Goal: Navigation & Orientation: Find specific page/section

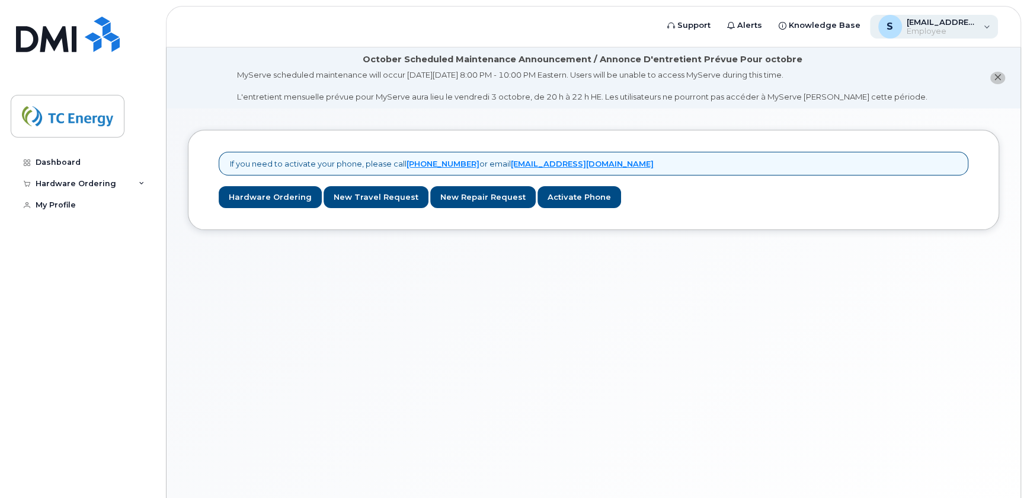
click at [988, 29] on div "S [EMAIL_ADDRESS][DOMAIN_NAME] Employee" at bounding box center [934, 27] width 129 height 24
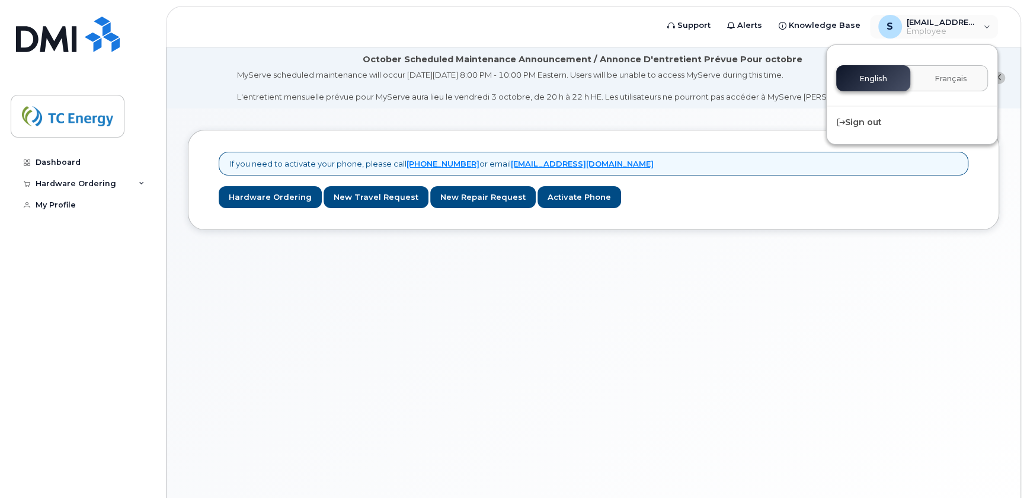
click at [764, 290] on div "If you need to activate your phone, please call [PHONE_NUMBER] or email [EMAIL_…" at bounding box center [593, 317] width 854 height 418
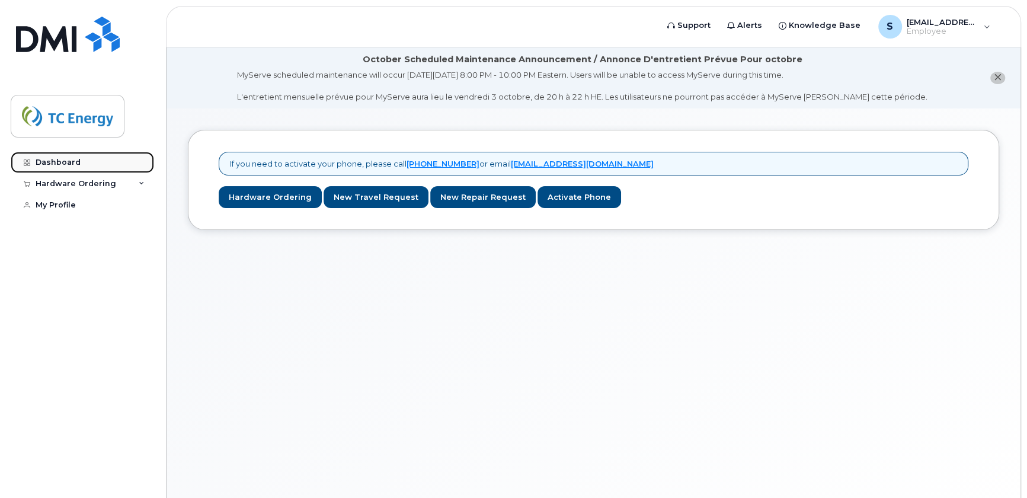
click at [74, 164] on div "Dashboard" at bounding box center [58, 162] width 45 height 9
click at [91, 187] on div "Hardware Ordering" at bounding box center [76, 183] width 81 height 9
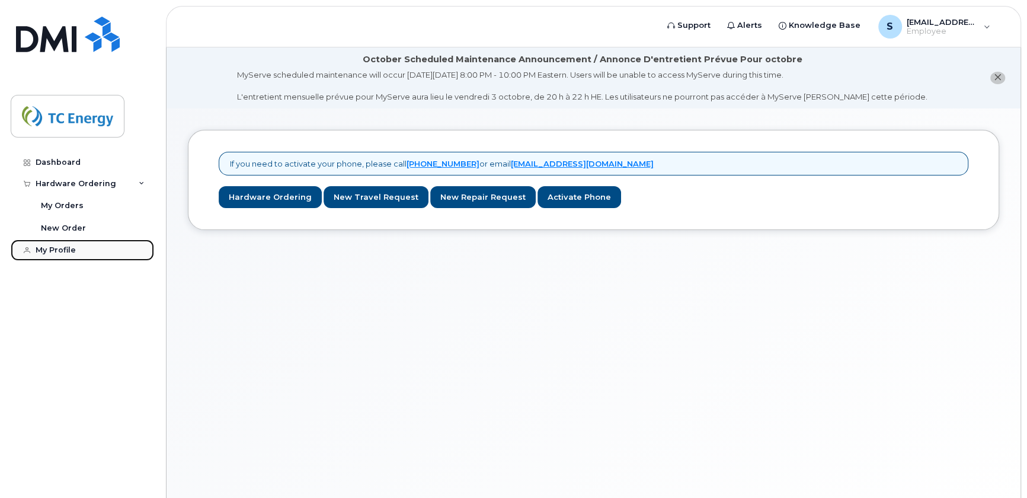
click at [62, 246] on div "My Profile" at bounding box center [56, 249] width 40 height 9
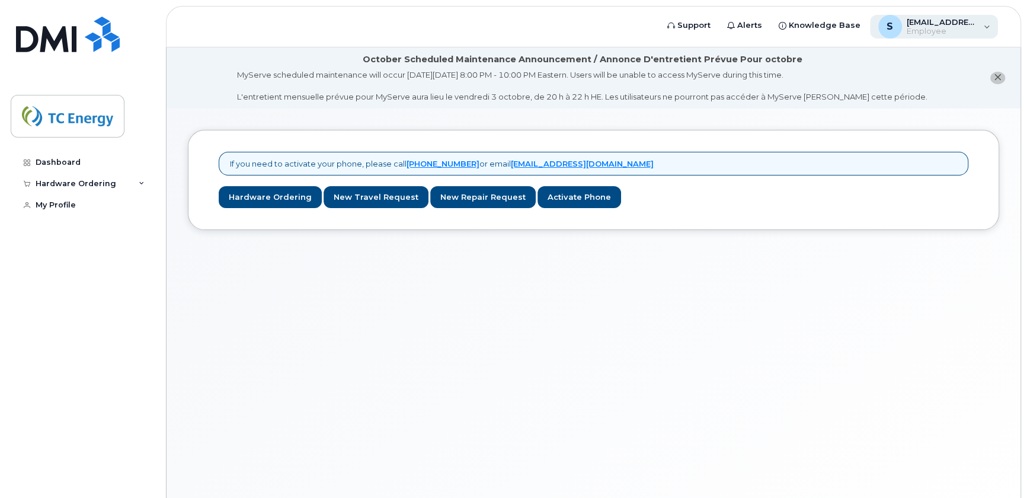
click at [981, 30] on div "S [EMAIL_ADDRESS][DOMAIN_NAME] Employee" at bounding box center [934, 27] width 129 height 24
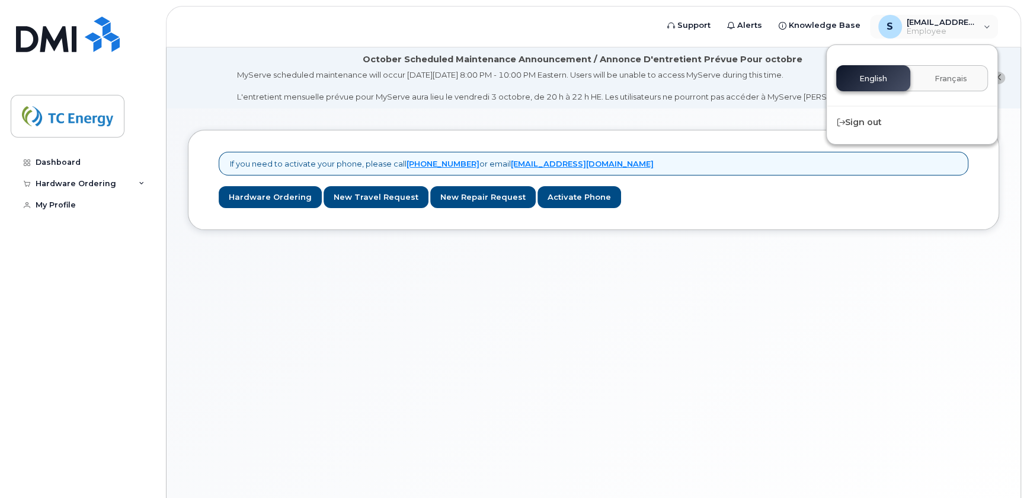
click at [842, 302] on div "If you need to activate your phone, please call [PHONE_NUMBER] or email [EMAIL_…" at bounding box center [593, 317] width 854 height 418
